Goal: Check status: Check status

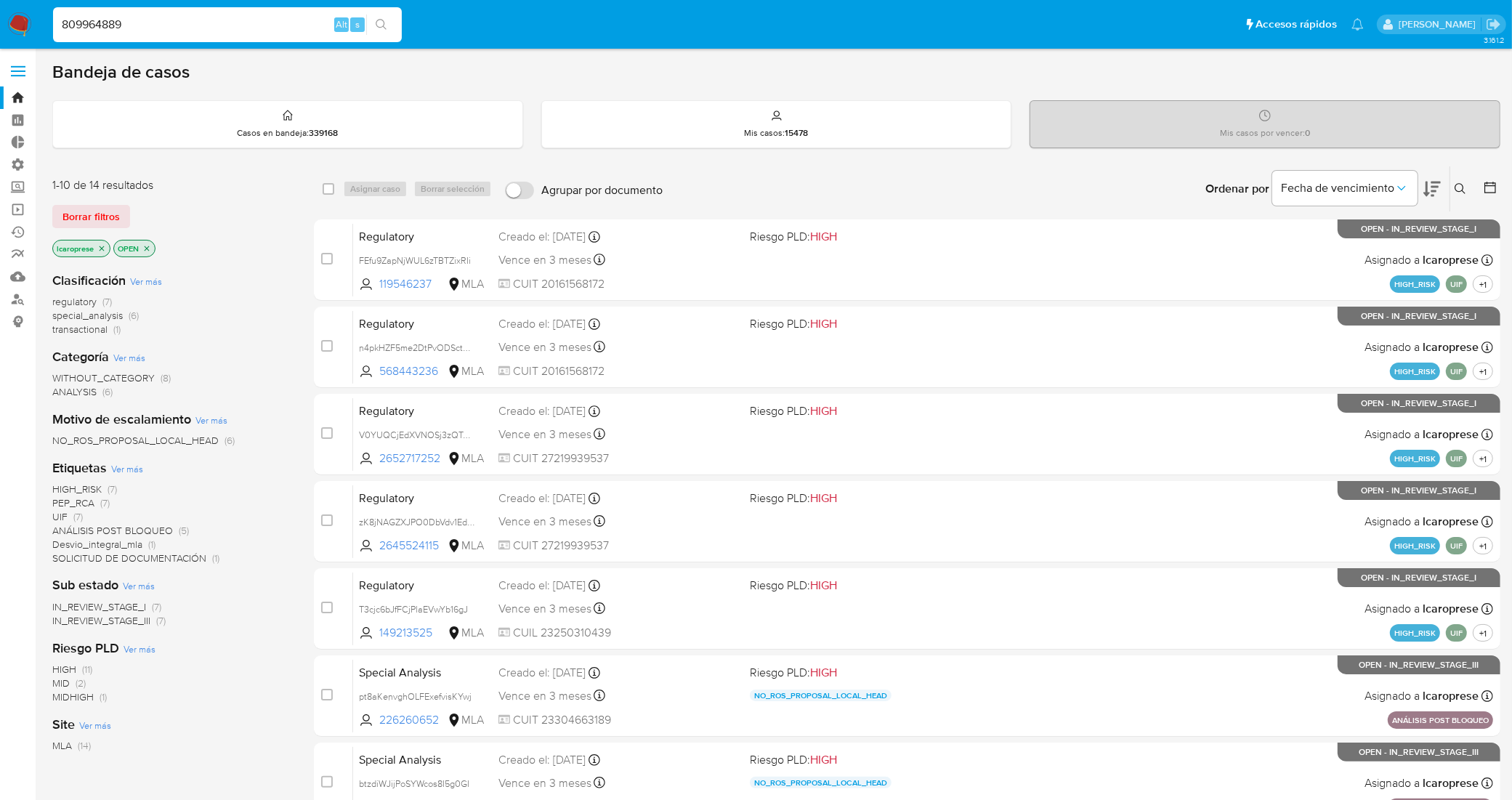
type input "809964889"
click at [165, 18] on input at bounding box center [227, 24] width 348 height 19
paste input "809964889"
type input "809964889"
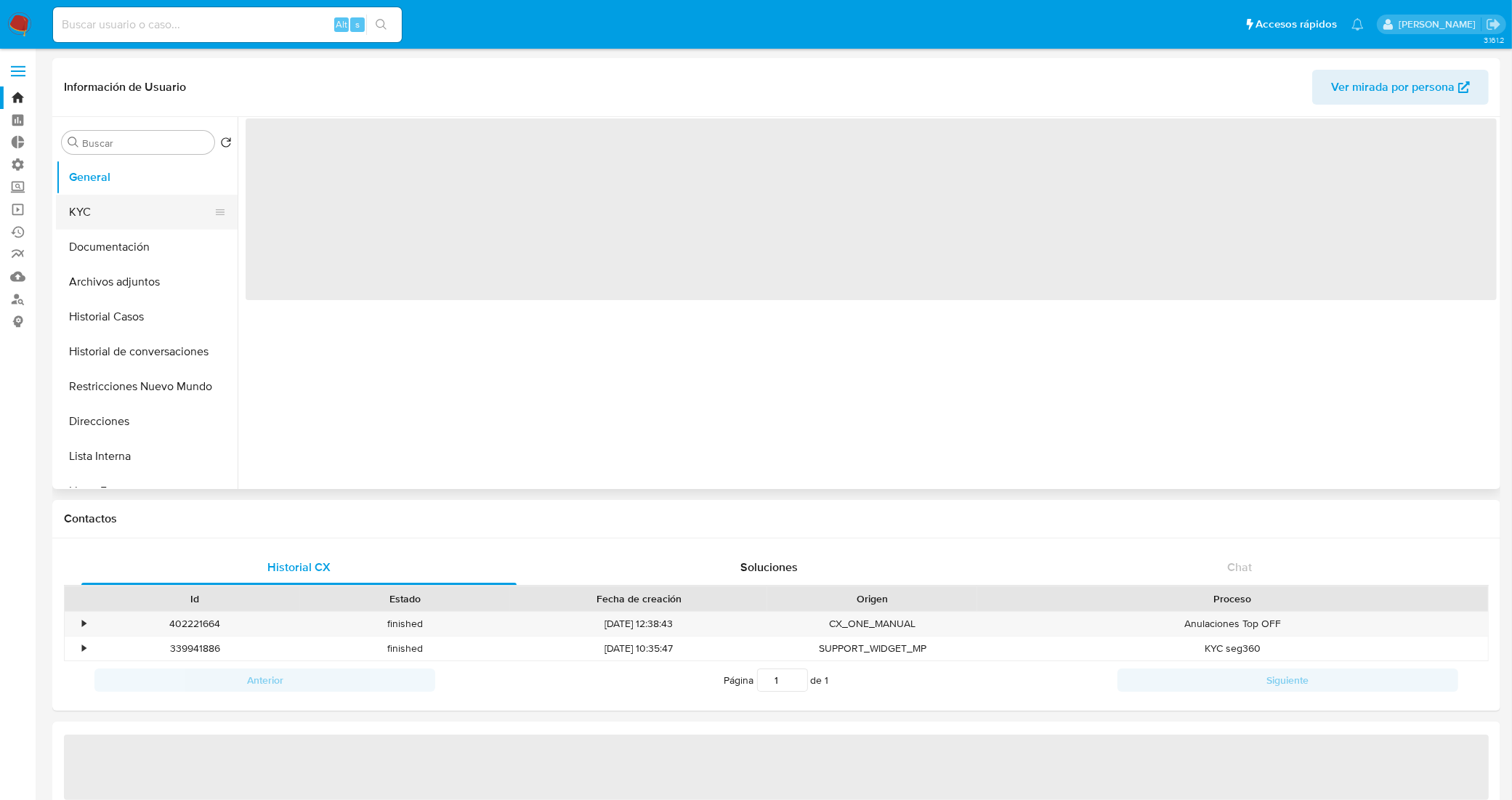
click at [132, 212] on button "KYC" at bounding box center [141, 212] width 170 height 35
select select "10"
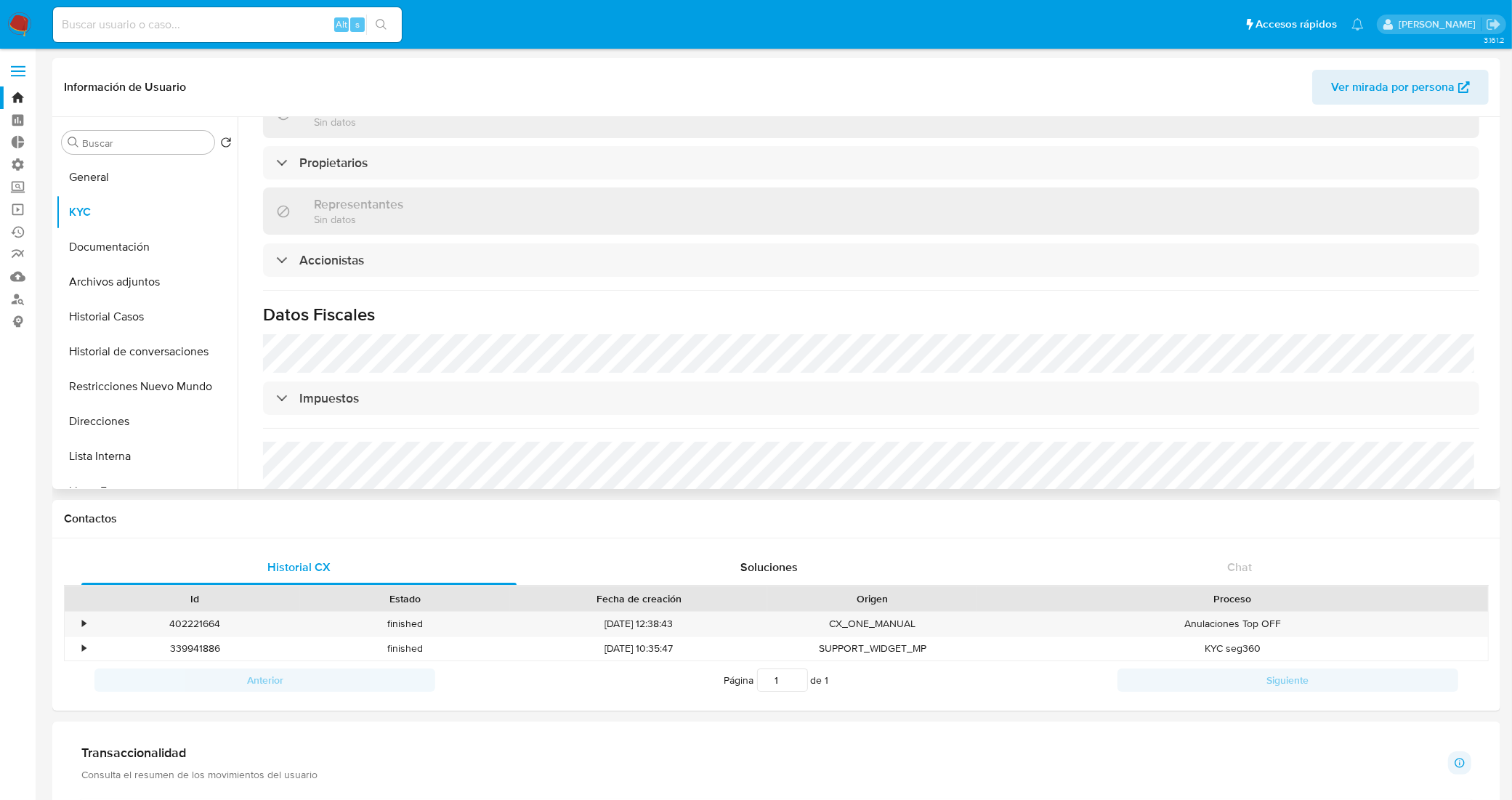
scroll to position [727, 0]
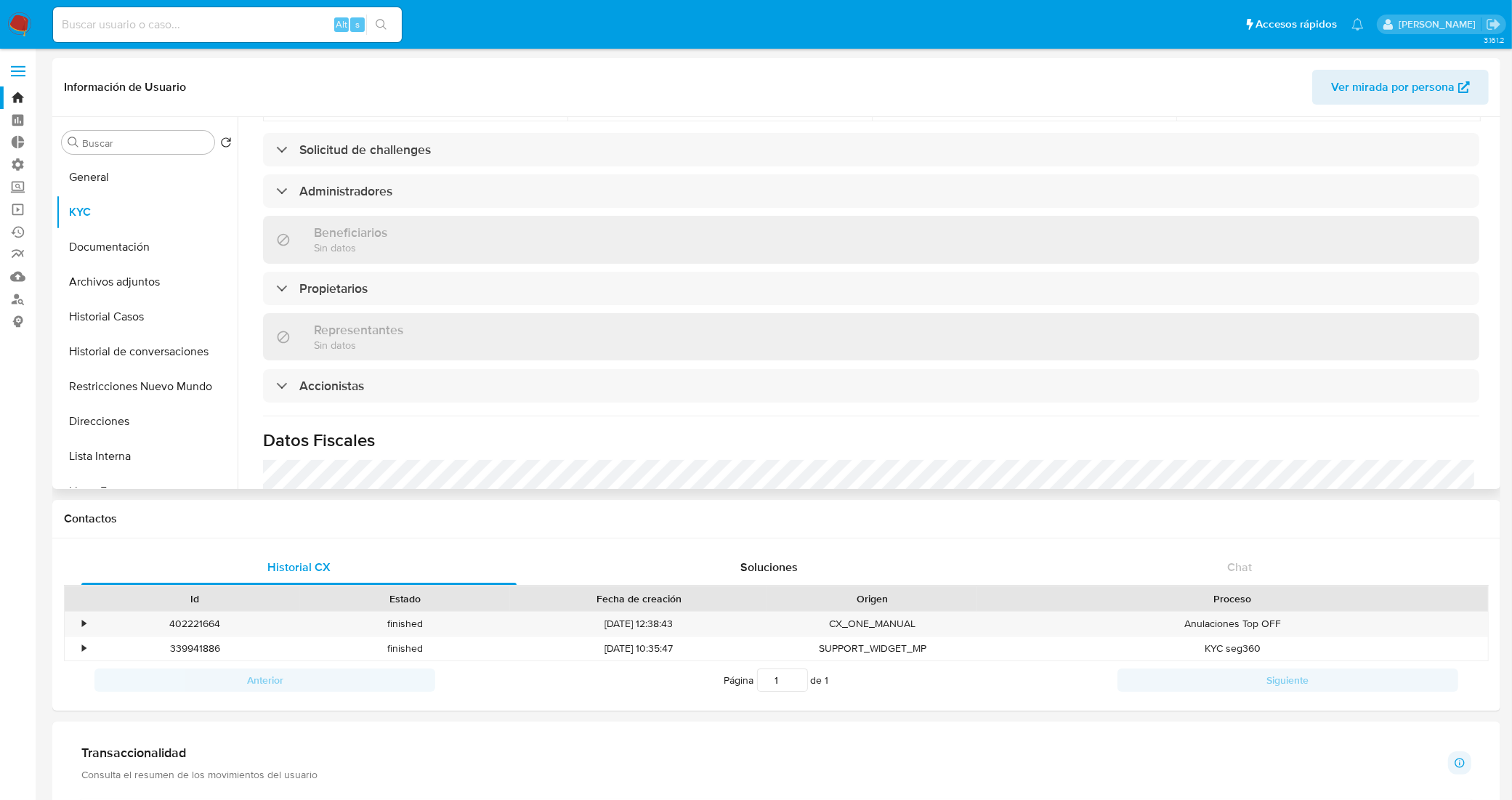
click at [487, 155] on div "Información de empresa ID de usuario : 809964889 Nombre del comercio : GEN digi…" at bounding box center [871, 103] width 1216 height 1286
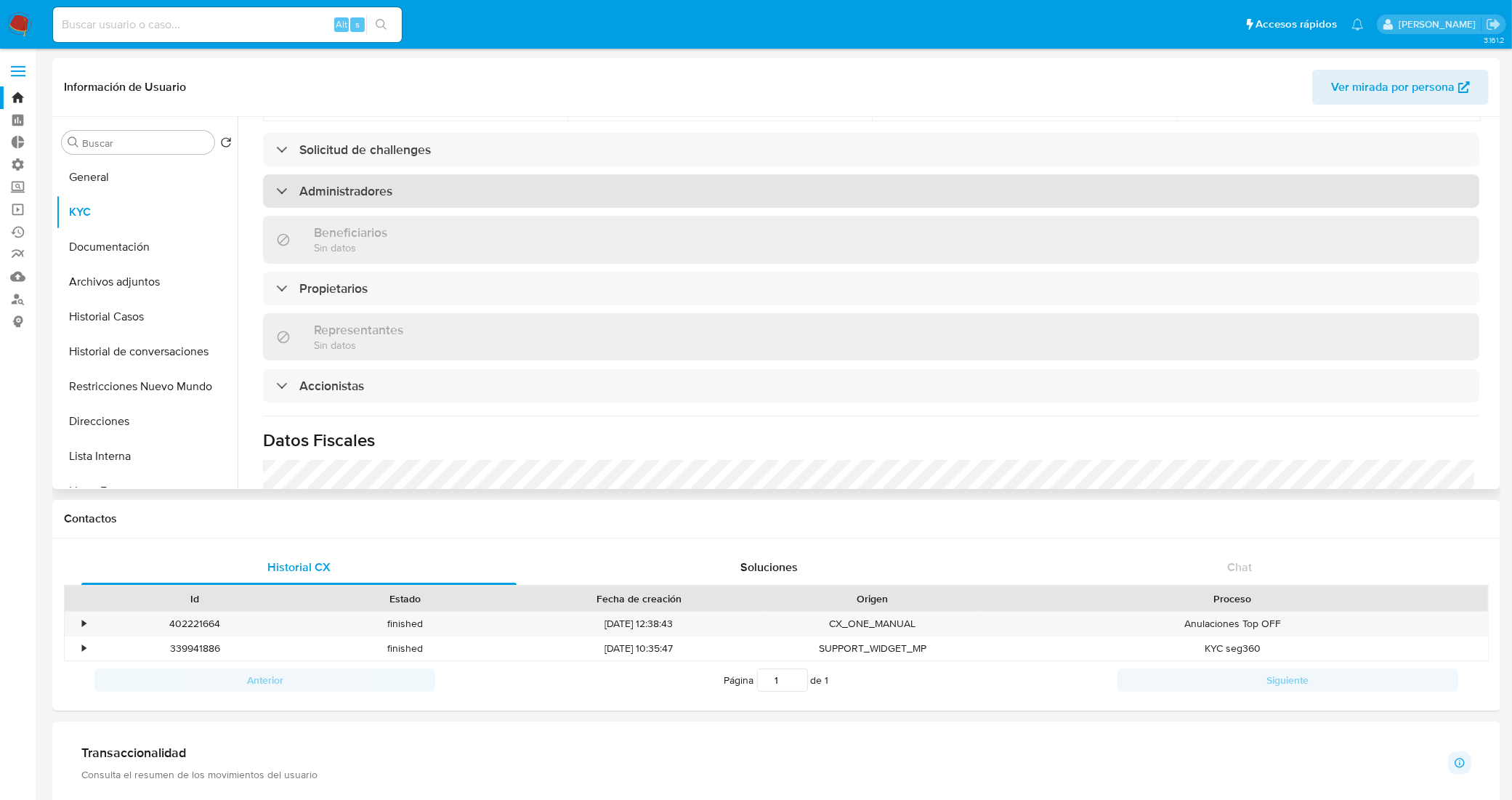
click at [492, 174] on div "Administradores" at bounding box center [871, 190] width 1216 height 33
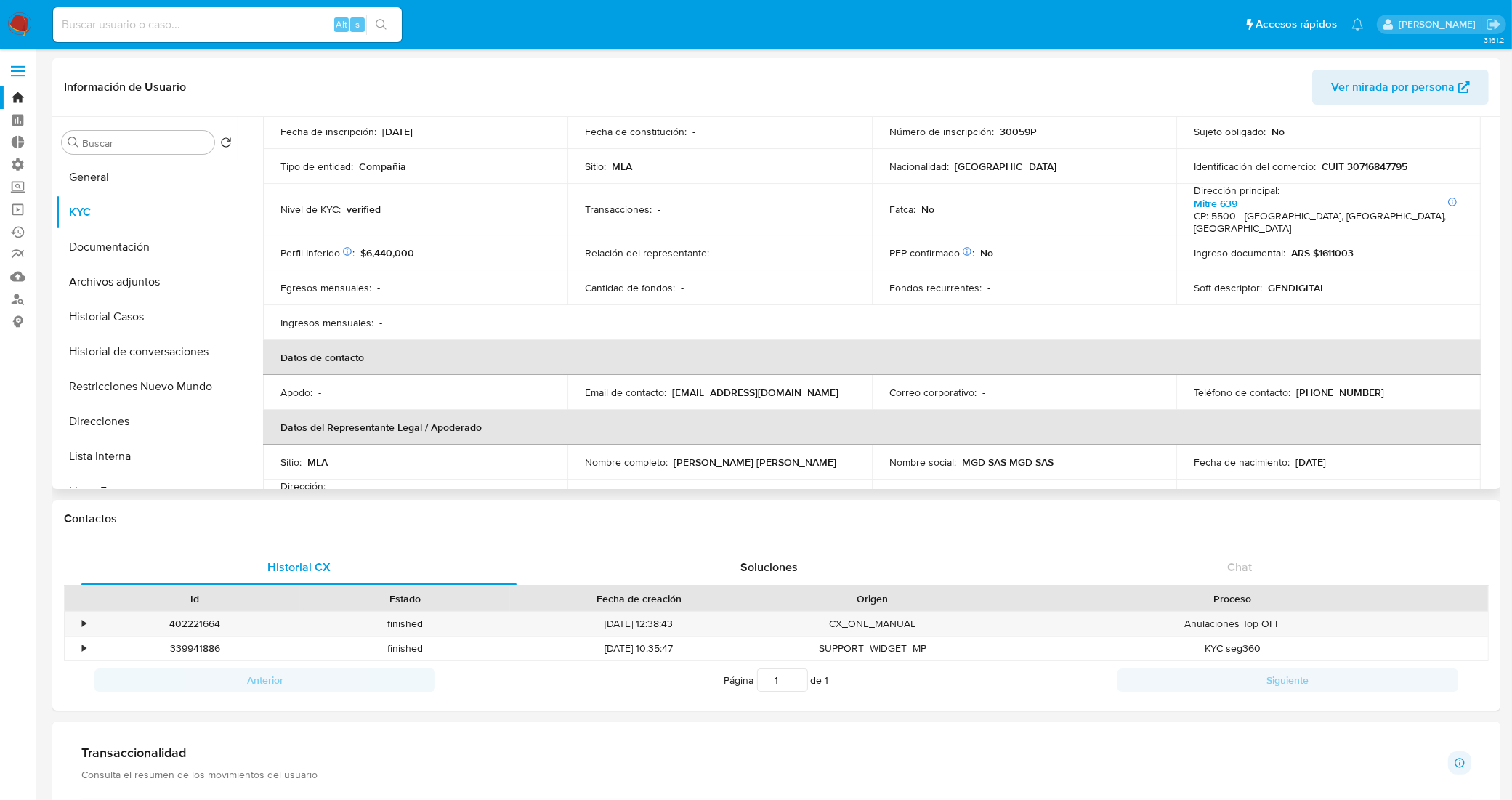
scroll to position [0, 0]
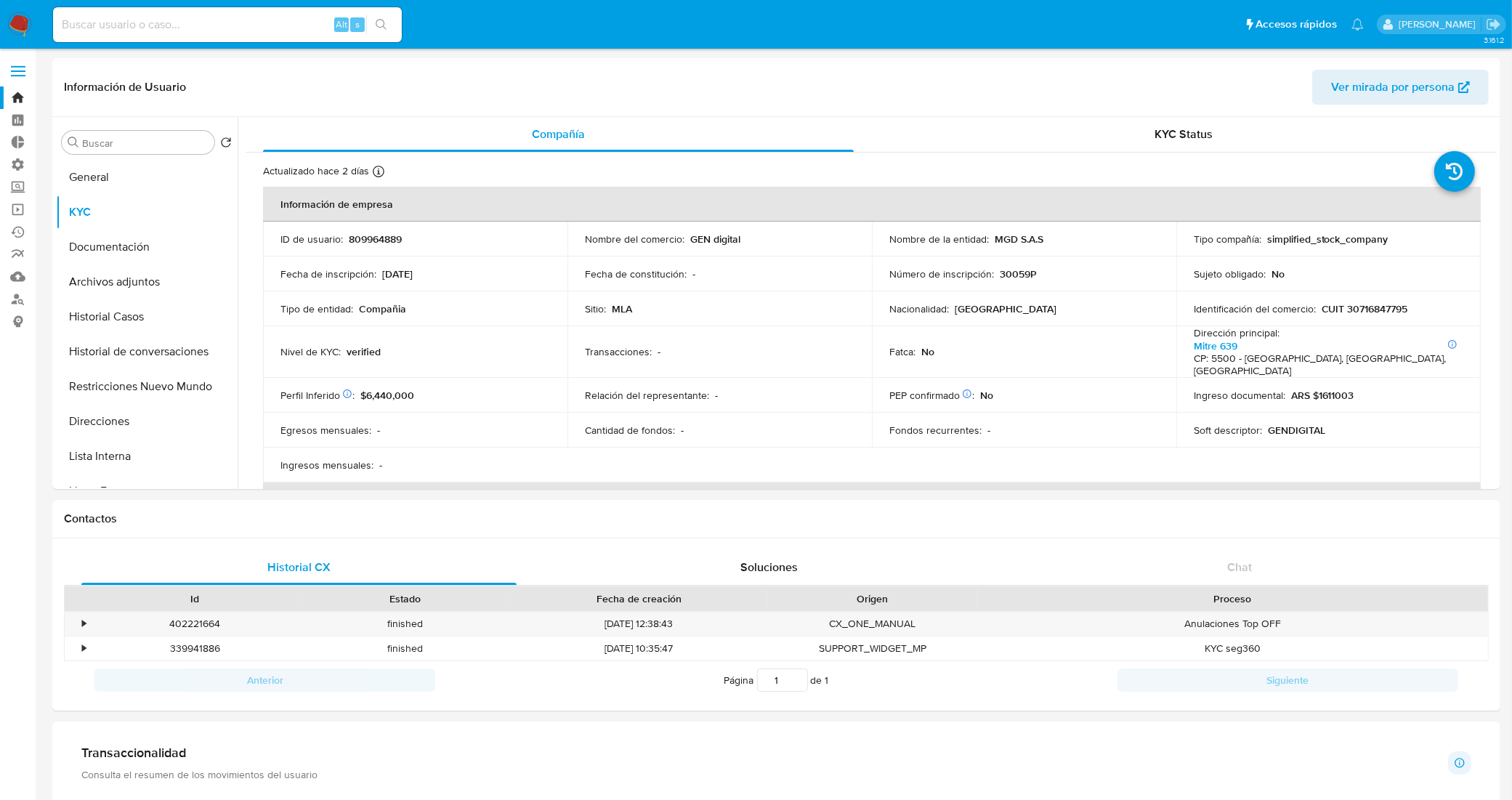
click at [27, 104] on link "Bandeja" at bounding box center [86, 98] width 173 height 23
